Goal: Transaction & Acquisition: Purchase product/service

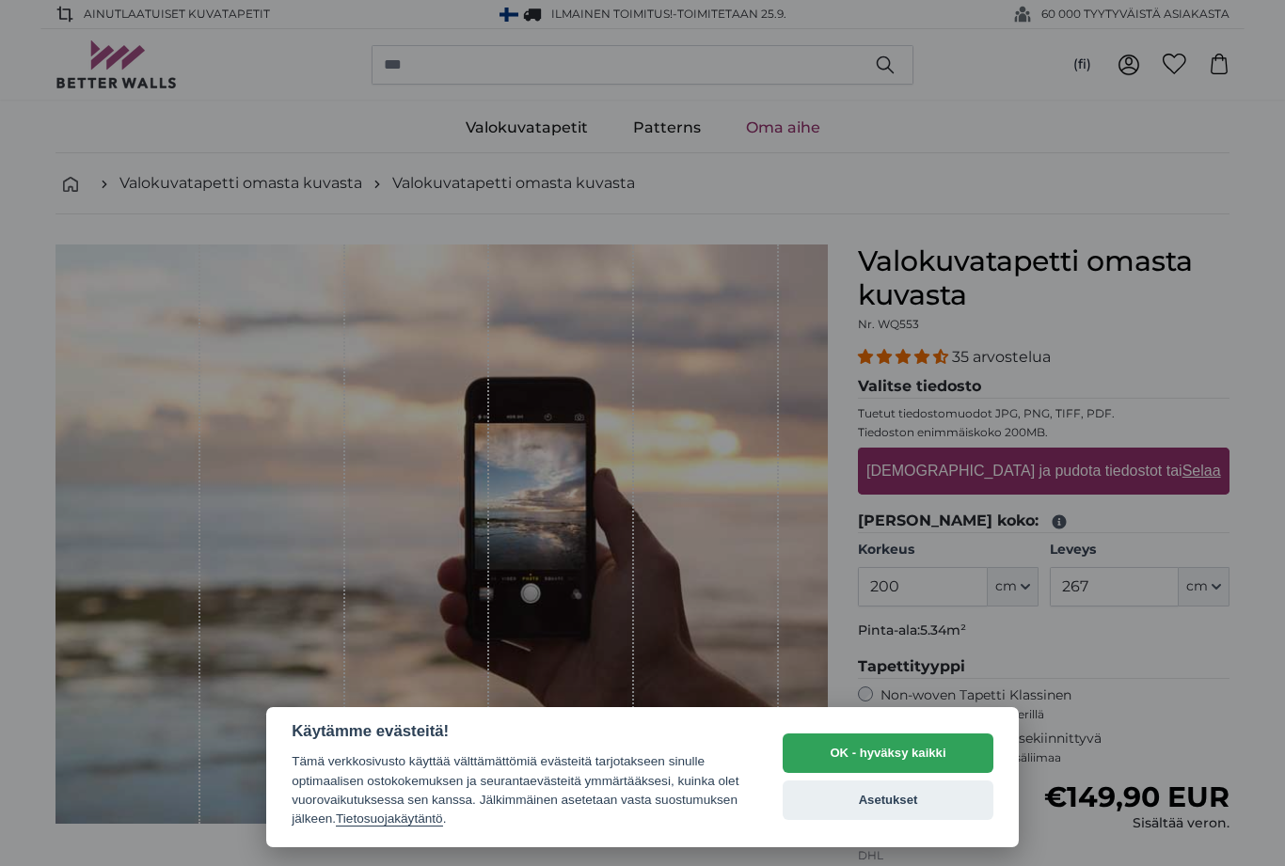
click at [932, 746] on button "OK - hyväksy kaikki" at bounding box center [888, 754] width 211 height 40
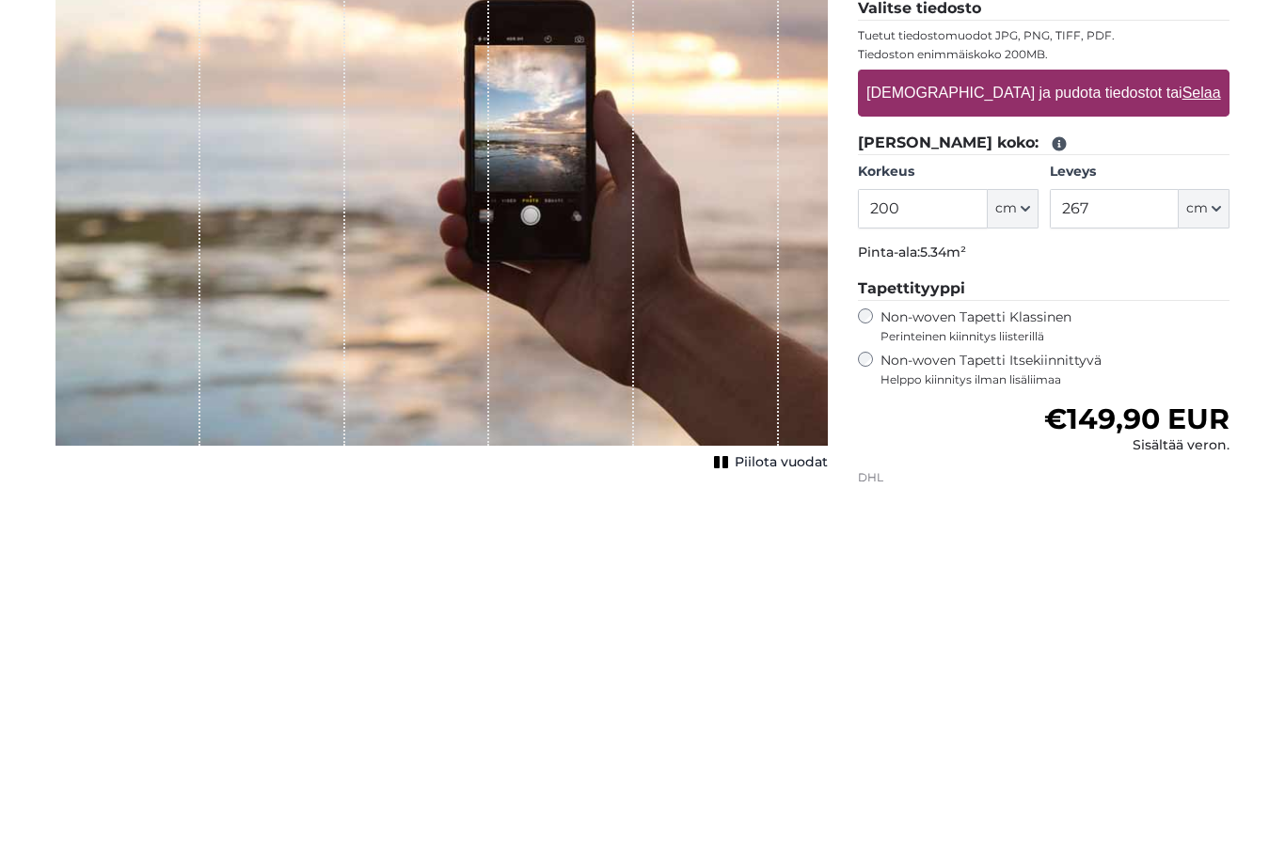
scroll to position [378, 0]
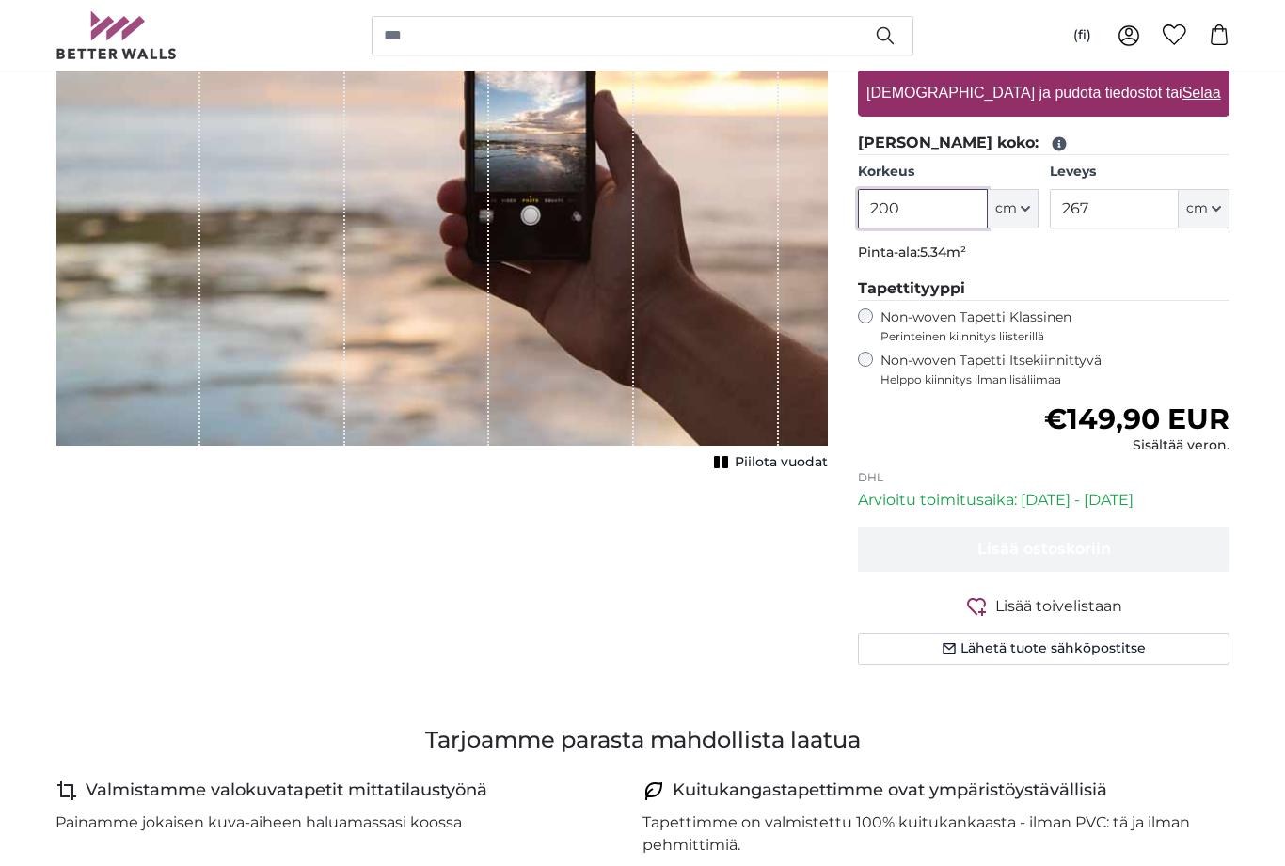
click at [961, 207] on input "200" at bounding box center [922, 209] width 129 height 40
type input "2"
type input "242"
click at [1136, 208] on input "267" at bounding box center [1114, 209] width 129 height 40
type input "2"
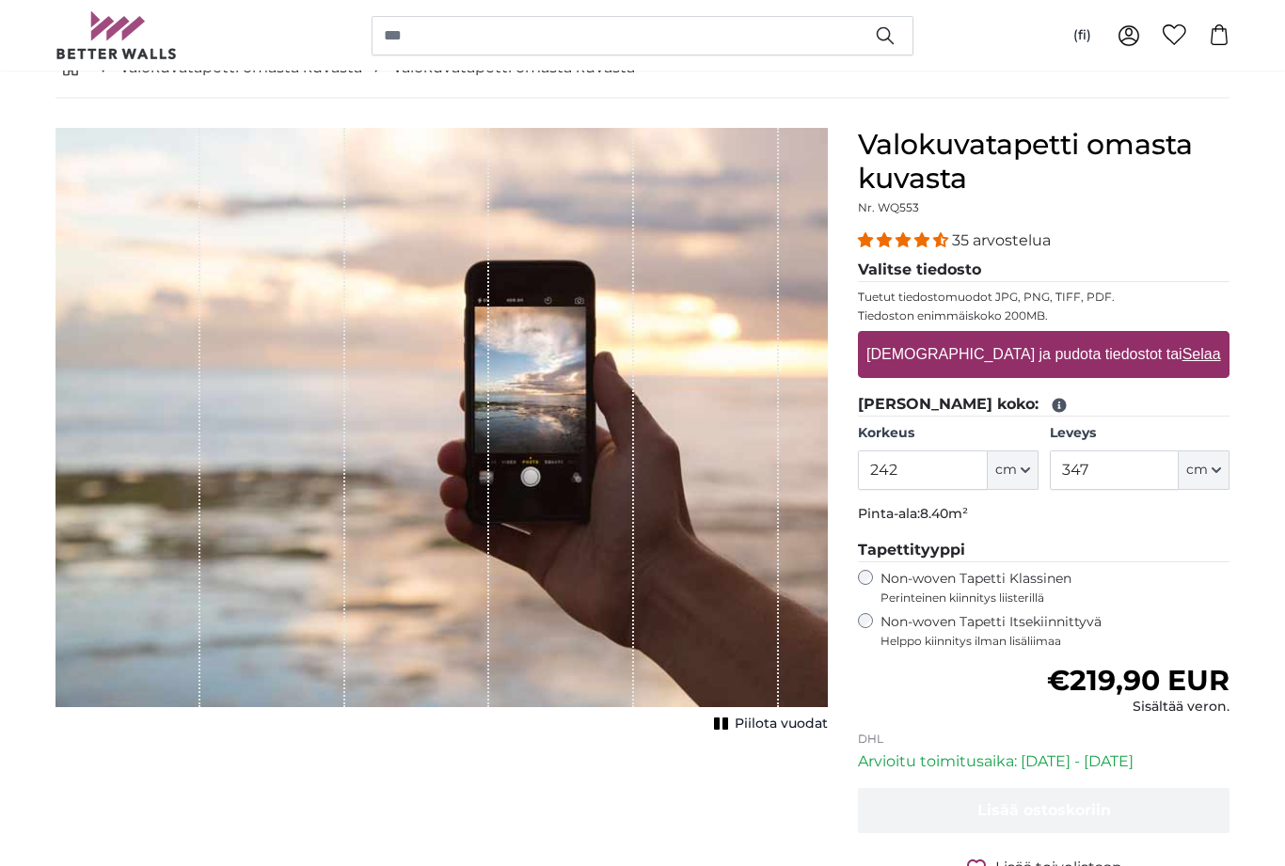
scroll to position [117, 0]
type input "347"
click at [779, 725] on span "Piilota vuodat" at bounding box center [781, 724] width 93 height 19
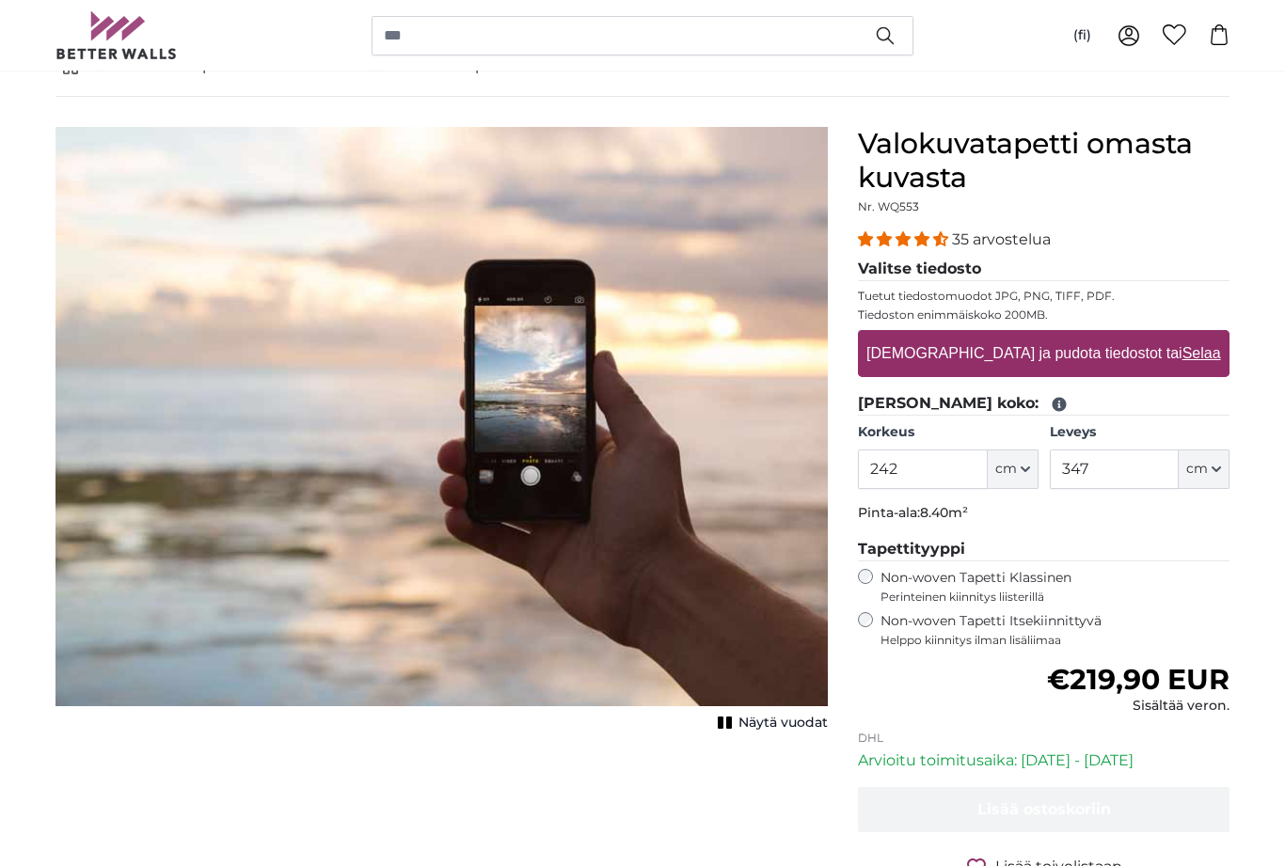
click at [772, 731] on span "Näytä vuodat" at bounding box center [783, 723] width 89 height 19
click at [1183, 346] on u "Selaa" at bounding box center [1202, 353] width 39 height 16
click at [1133, 336] on input "[DEMOGRAPHIC_DATA] ja pudota tiedostot tai Selaa" at bounding box center [1044, 333] width 372 height 6
